Goal: Transaction & Acquisition: Purchase product/service

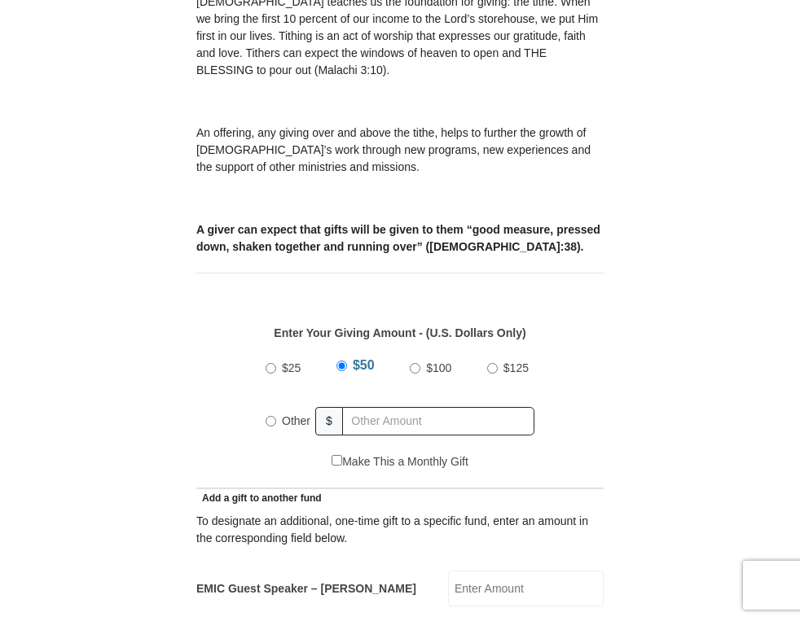
scroll to position [484, 0]
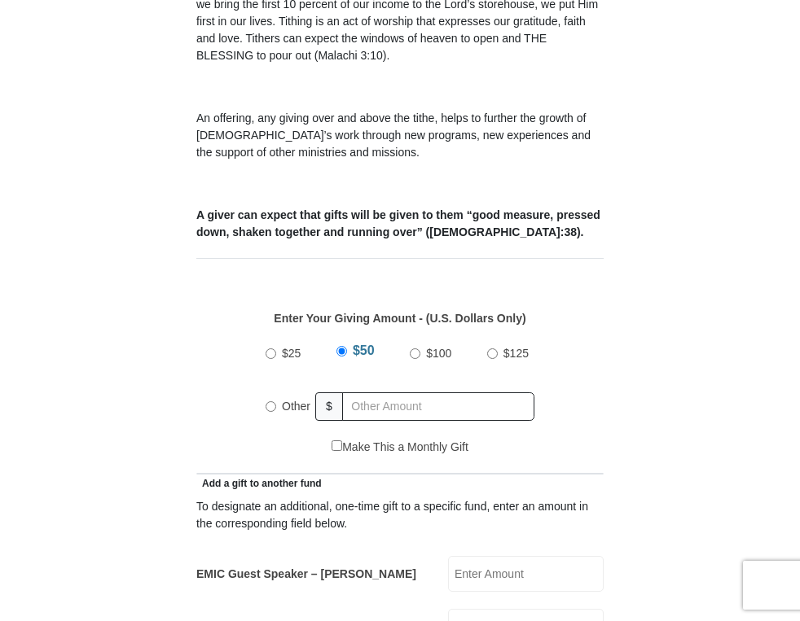
click at [268, 401] on input "Other" at bounding box center [270, 406] width 11 height 11
radio input "true"
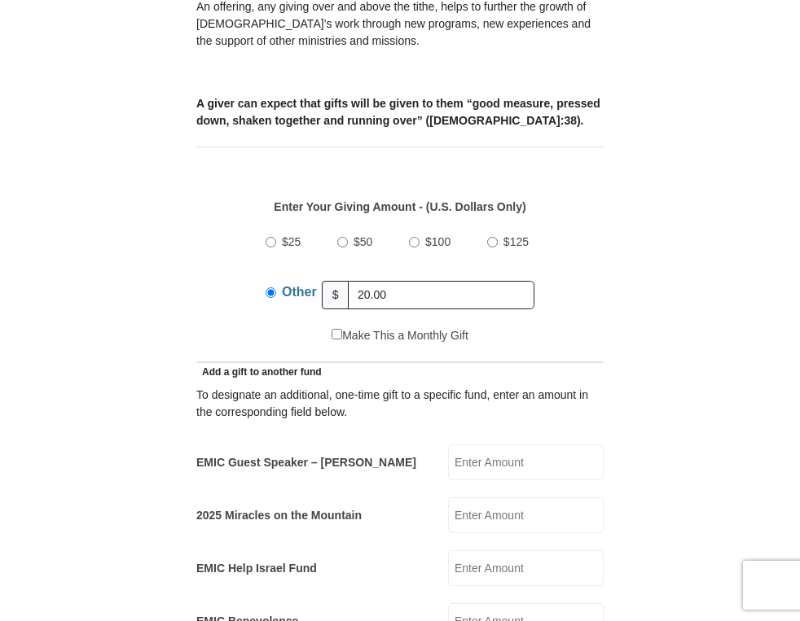
scroll to position [599, 0]
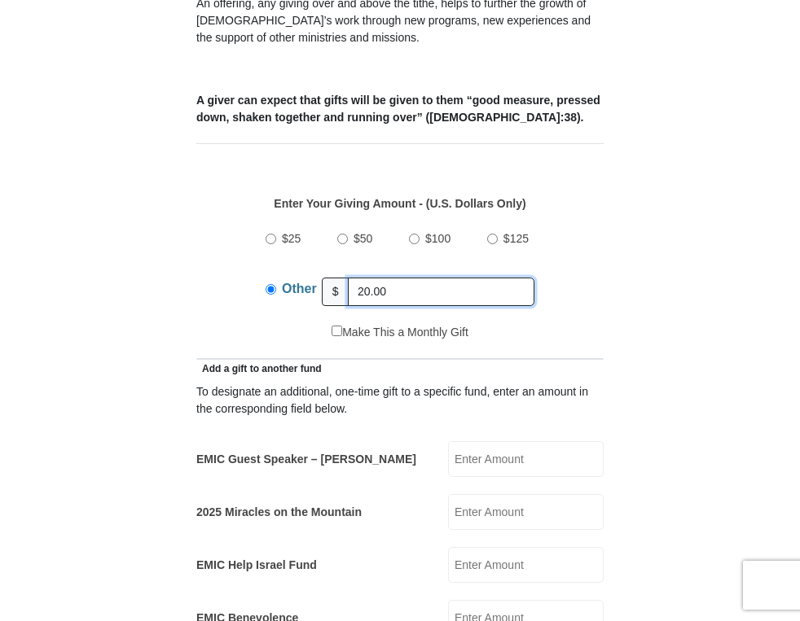
click at [387, 278] on input "20.00" at bounding box center [441, 292] width 186 height 28
type input "2"
click at [478, 441] on input "EMIC Guest Speaker – Billy Burke" at bounding box center [526, 459] width 156 height 36
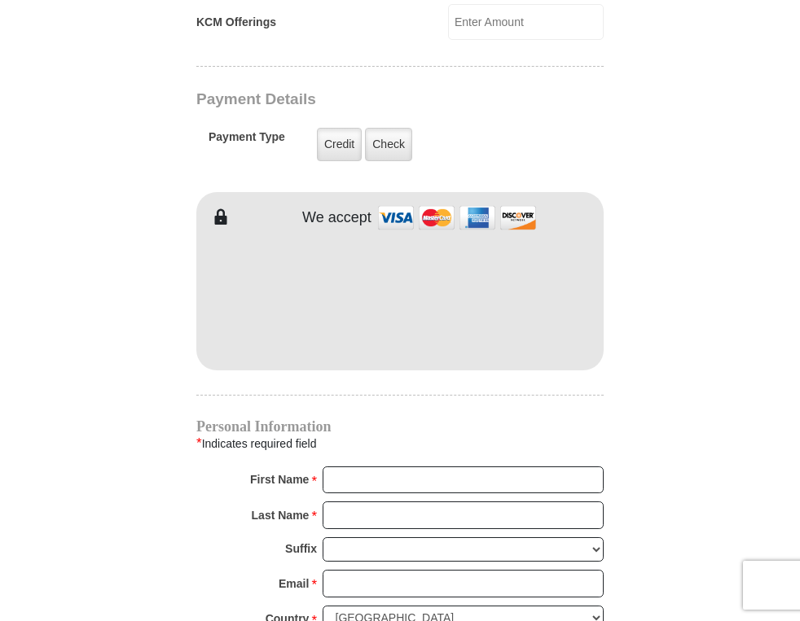
scroll to position [1294, 0]
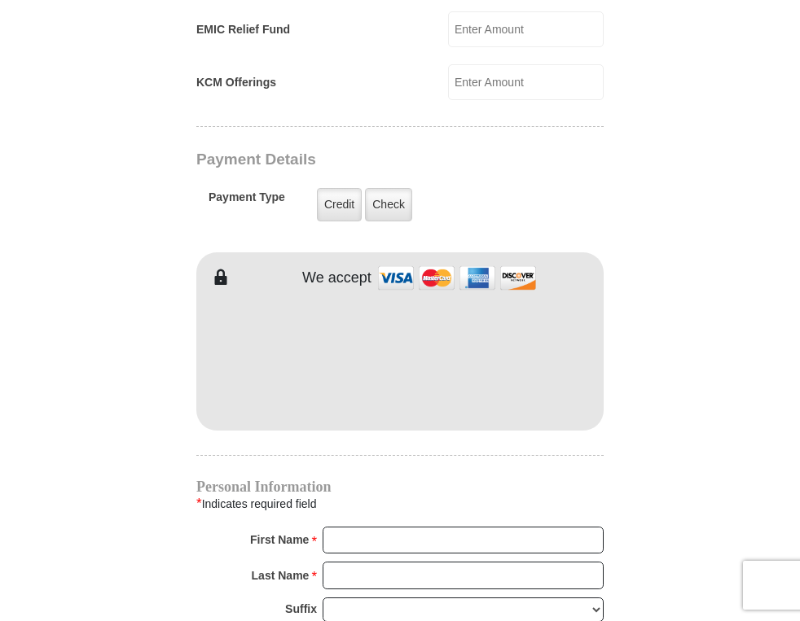
type input "20.00"
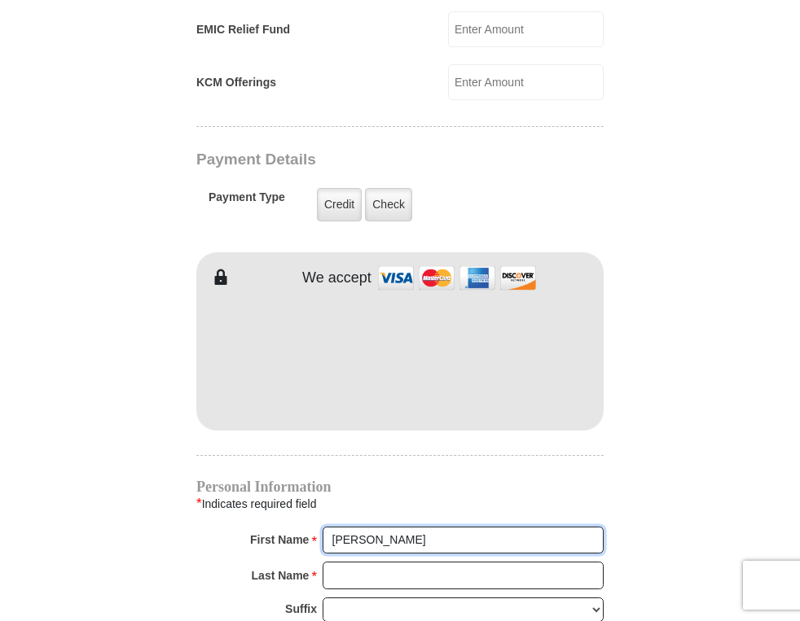
type input "adele m"
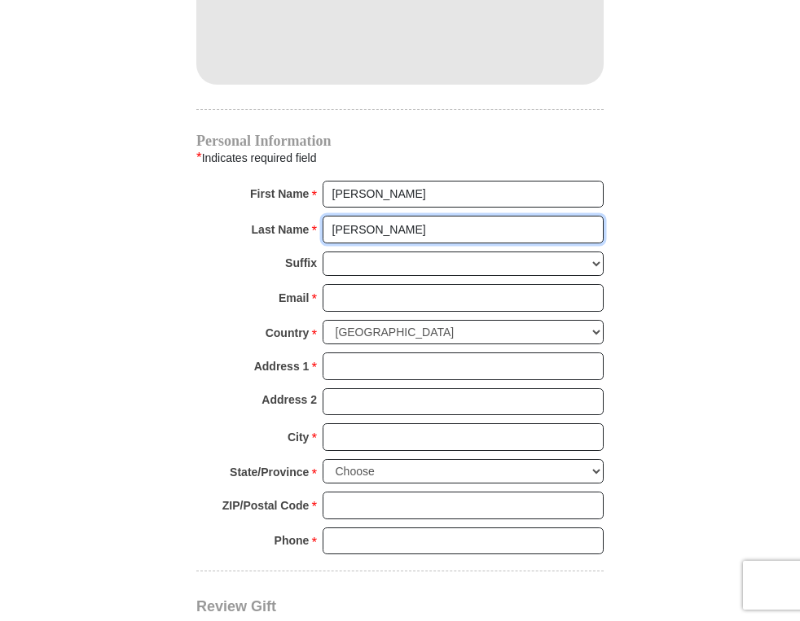
scroll to position [1644, 0]
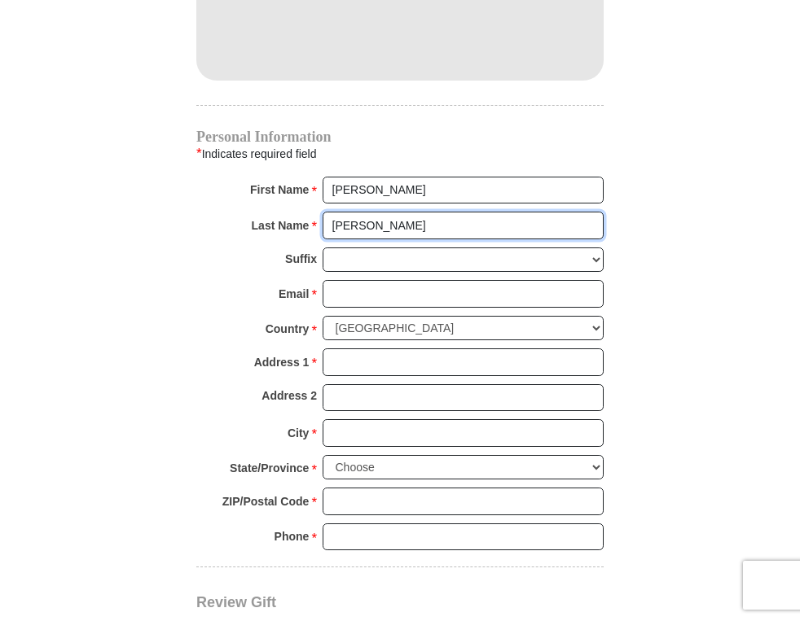
type input "pomeroy"
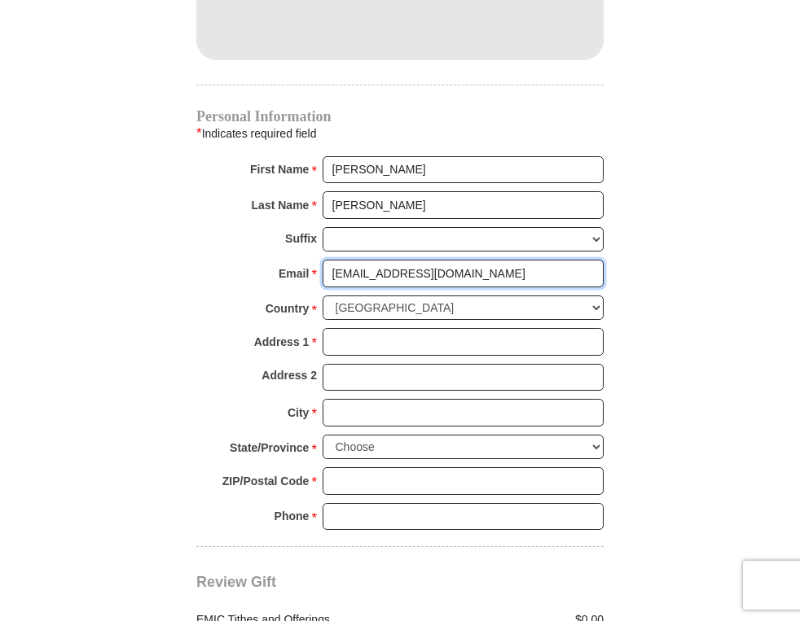
scroll to position [1672, 0]
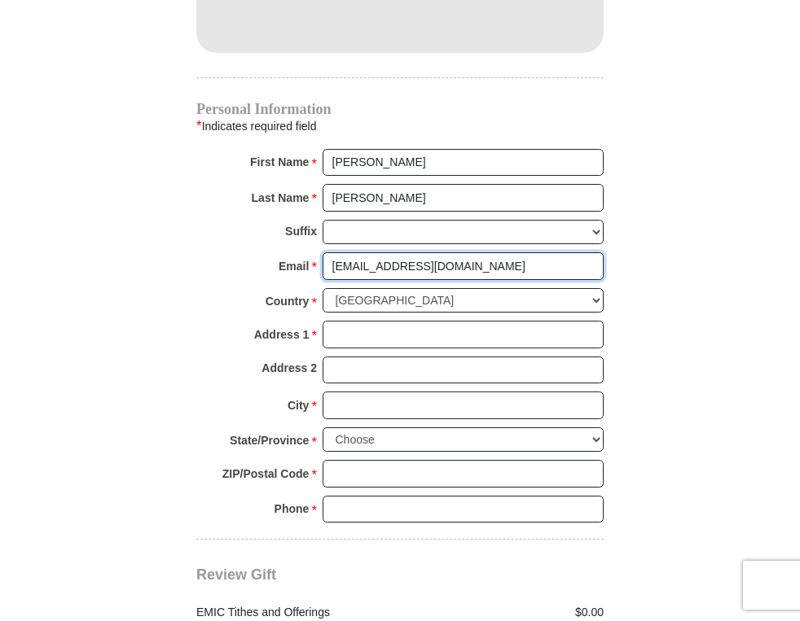
type input "adelepomeroy@hotmail.com"
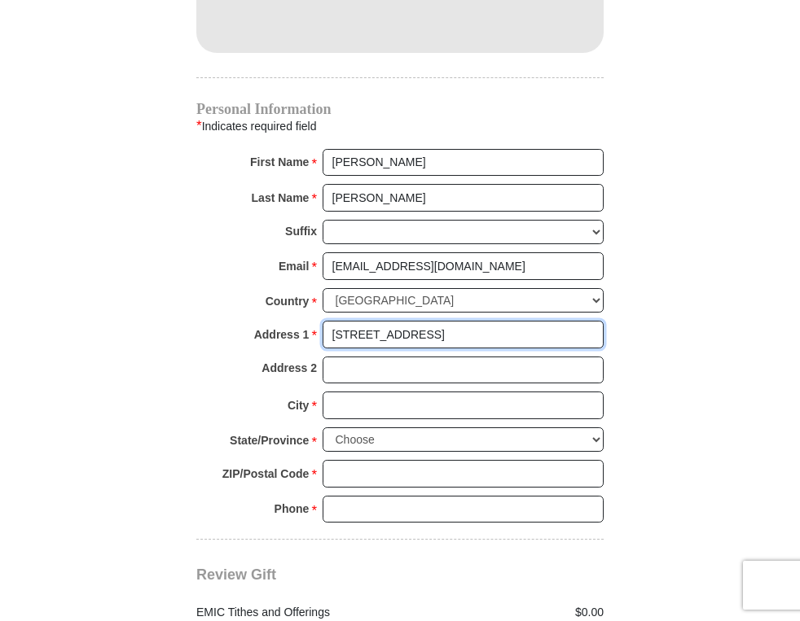
click at [401, 321] on input "1808 pacifica ave 705" at bounding box center [462, 335] width 281 height 28
type input "1808 pacific ave 705"
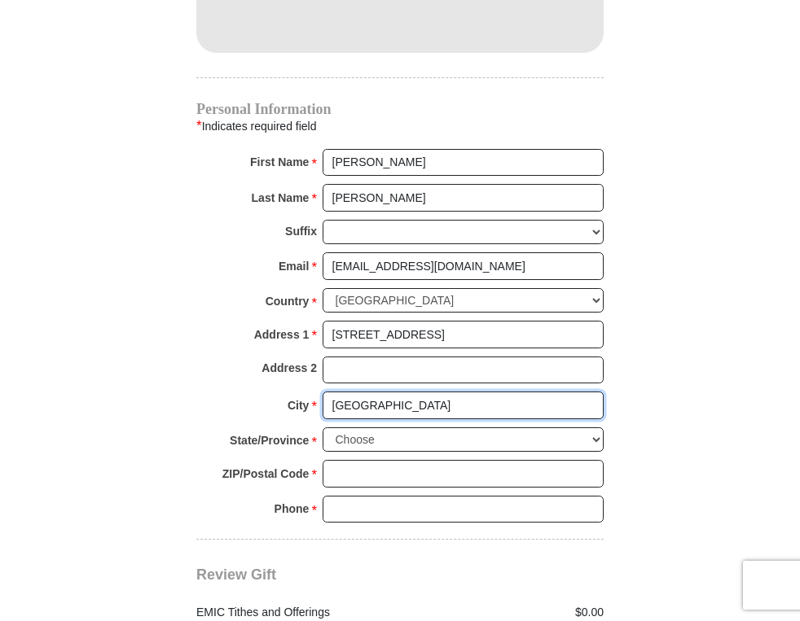
type input "san francisco"
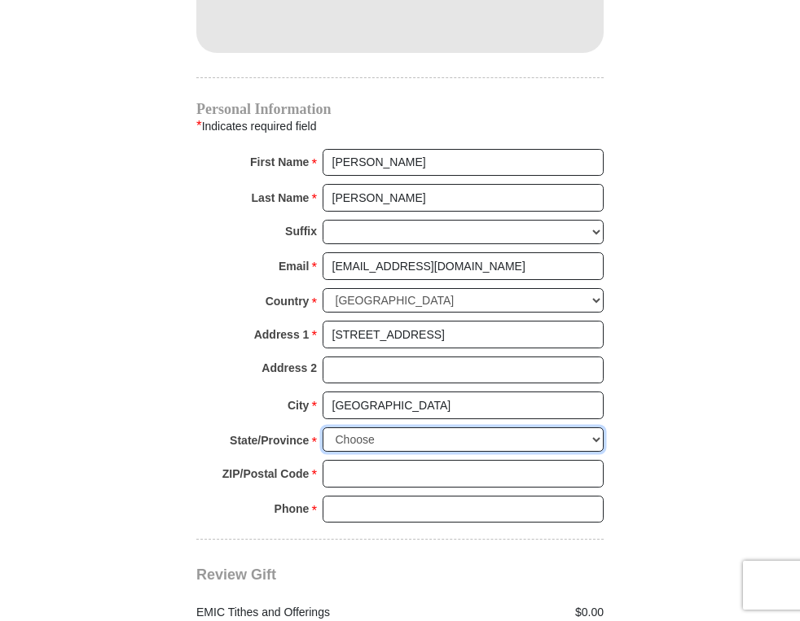
select select "CA"
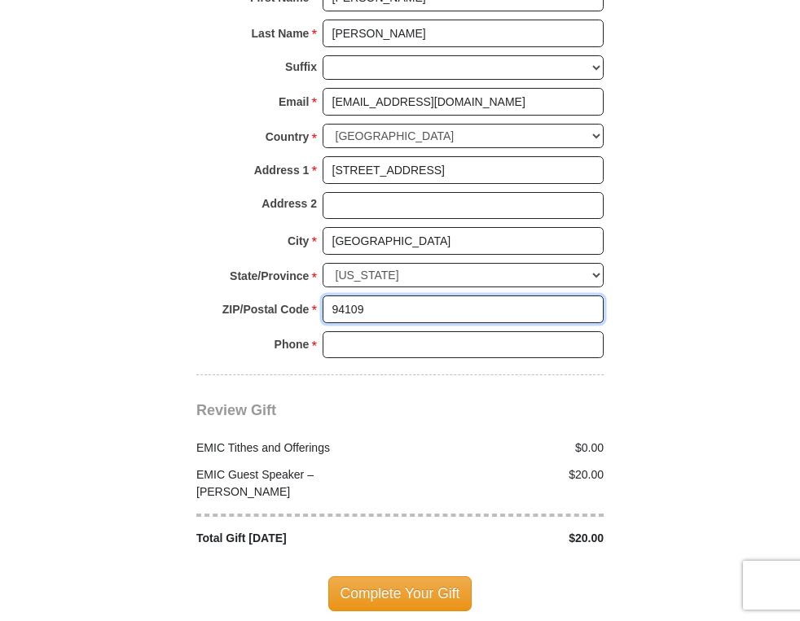
scroll to position [1863, 0]
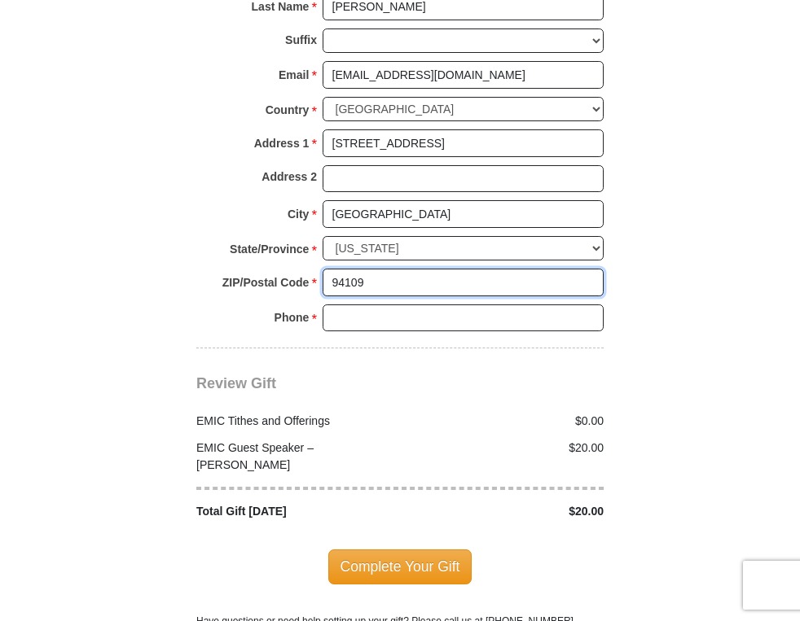
type input "94109"
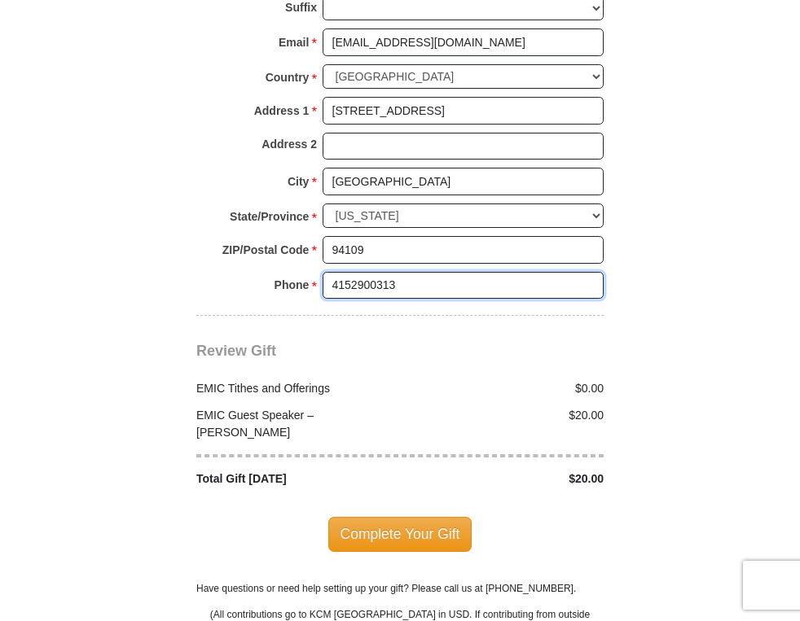
scroll to position [1909, 0]
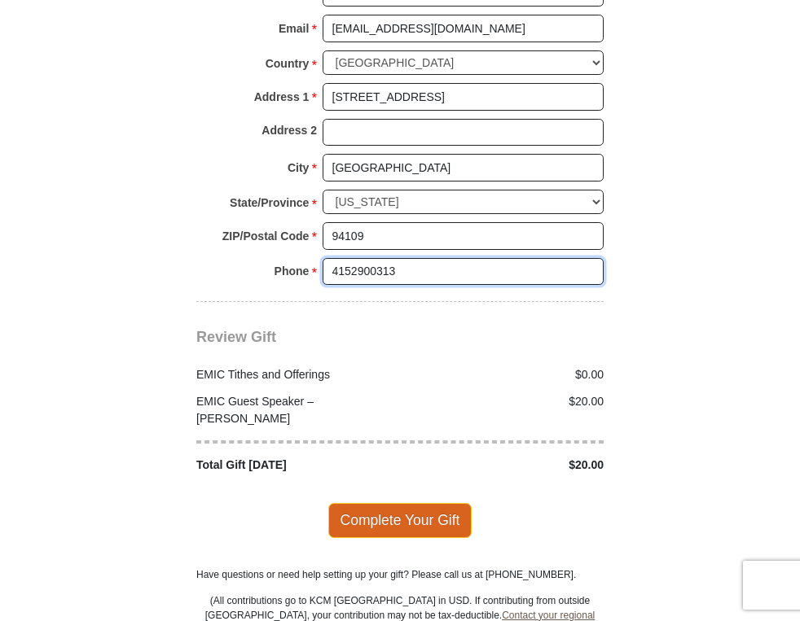
type input "4152900313"
click at [380, 503] on span "Complete Your Gift" at bounding box center [400, 520] width 144 height 34
